Goal: Transaction & Acquisition: Purchase product/service

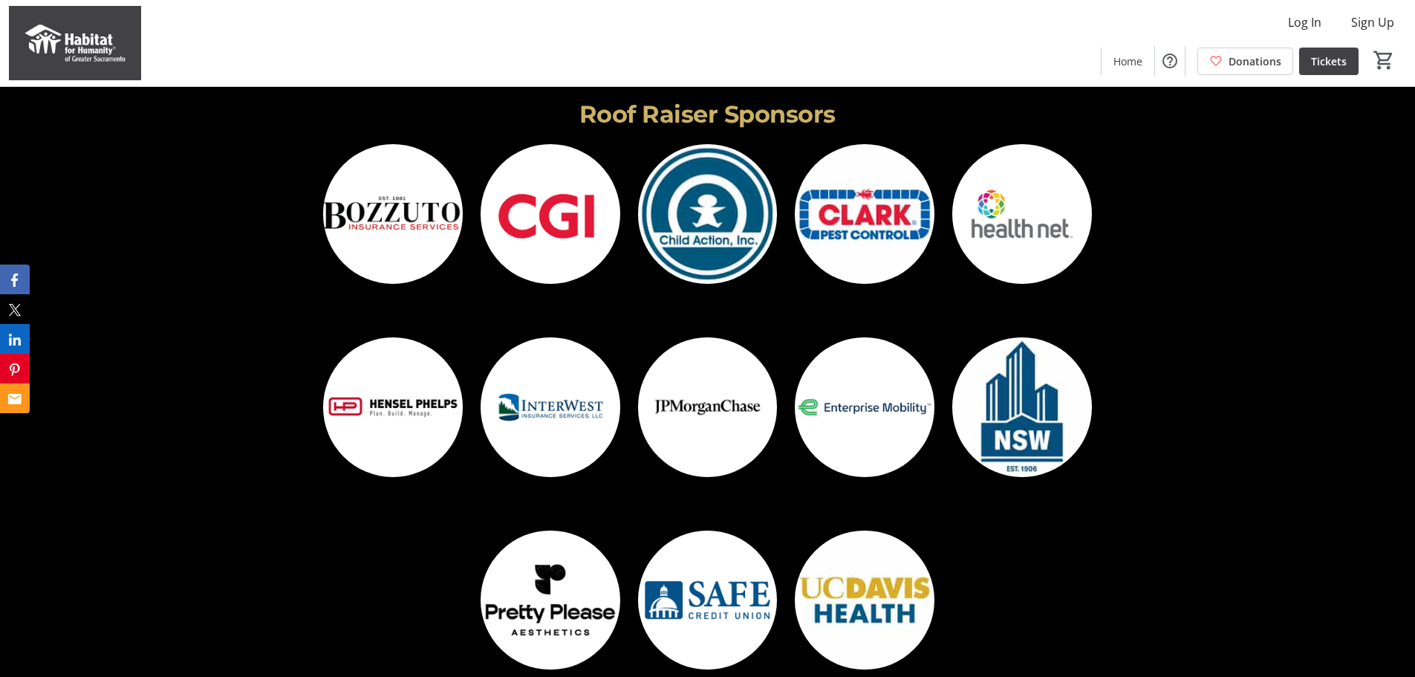
scroll to position [3896, 0]
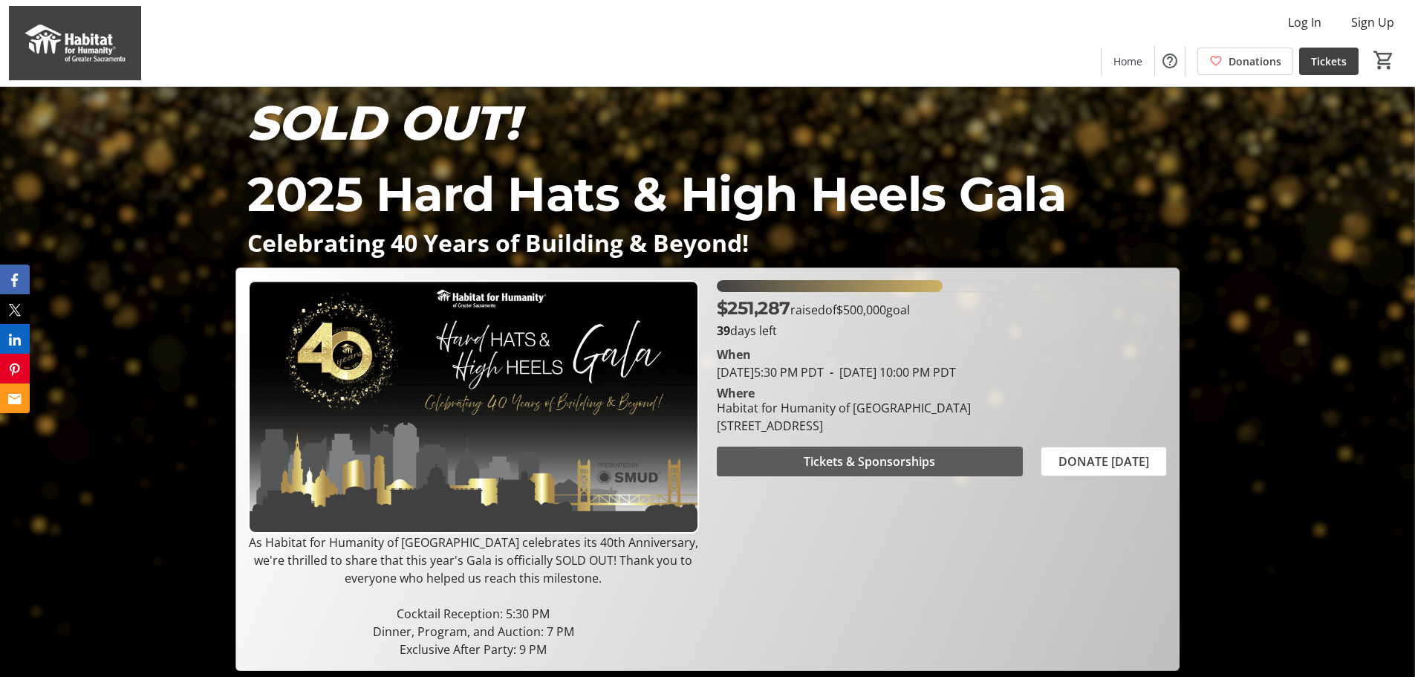
click at [890, 467] on span "Tickets & Sponsorships" at bounding box center [869, 461] width 131 height 18
click at [1249, 61] on span "Donations" at bounding box center [1255, 61] width 53 height 16
